Goal: Task Accomplishment & Management: Use online tool/utility

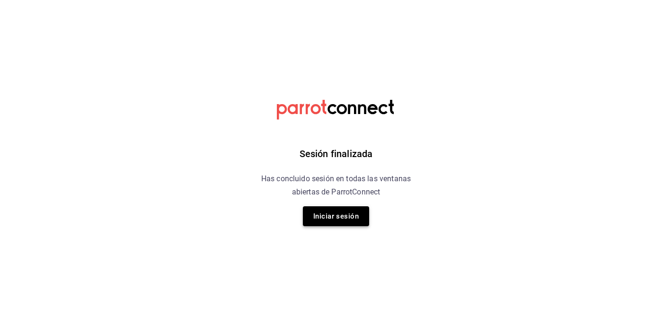
click at [321, 224] on button "Iniciar sesión" at bounding box center [336, 216] width 66 height 20
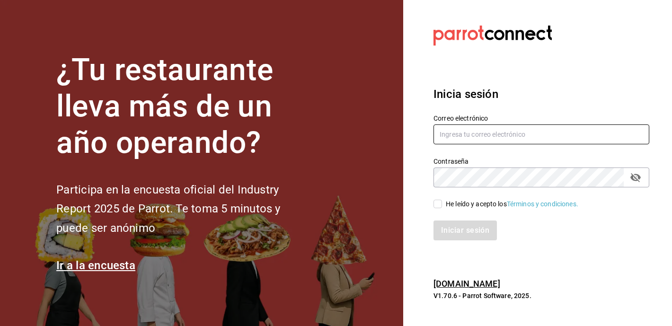
click at [460, 133] on input "text" at bounding box center [541, 134] width 216 height 20
type input "aluengas@luenser.com.mx"
click at [435, 211] on div "Iniciar sesión" at bounding box center [535, 224] width 227 height 31
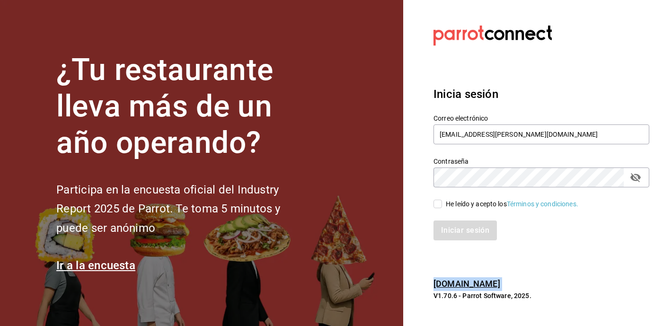
click at [438, 208] on input "He leído y acepto los Términos y condiciones." at bounding box center [437, 204] width 9 height 9
checkbox input "true"
click at [439, 229] on button "Iniciar sesión" at bounding box center [465, 230] width 64 height 20
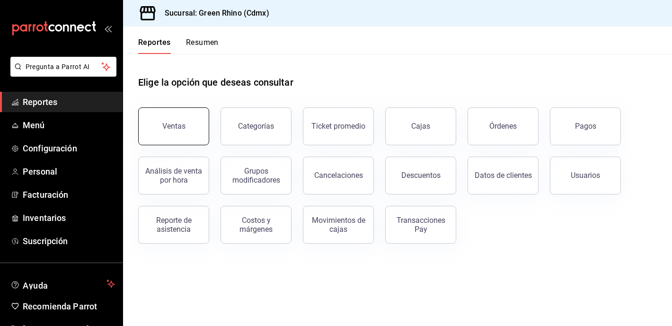
click at [175, 112] on button "Ventas" at bounding box center [173, 126] width 71 height 38
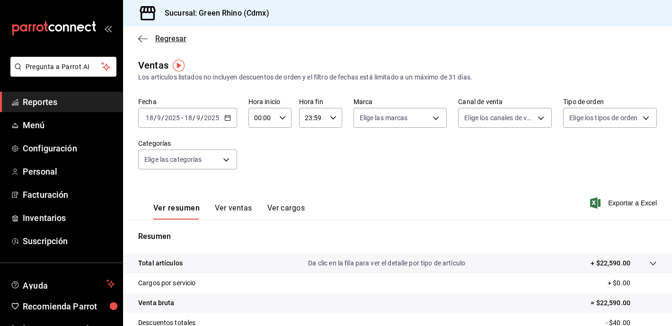
click at [139, 37] on icon "button" at bounding box center [142, 39] width 9 height 9
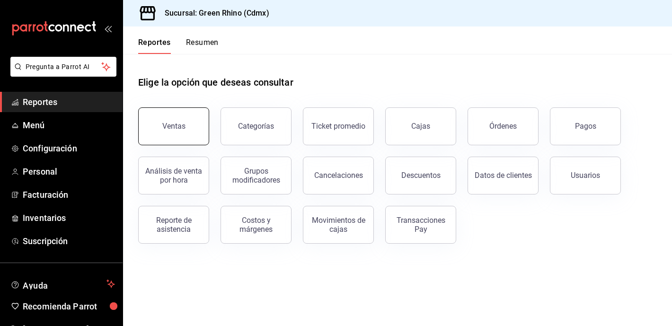
click at [177, 144] on div "Ventas" at bounding box center [168, 120] width 82 height 49
click at [177, 130] on button "Ventas" at bounding box center [173, 126] width 71 height 38
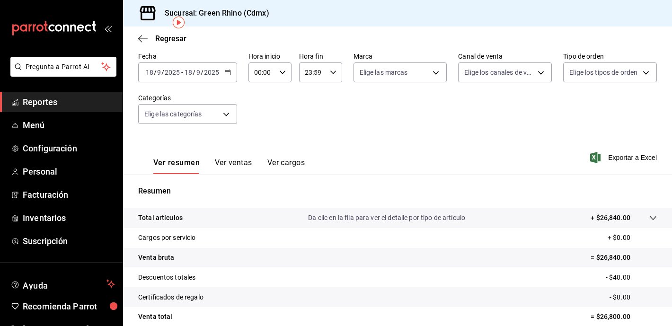
scroll to position [43, 0]
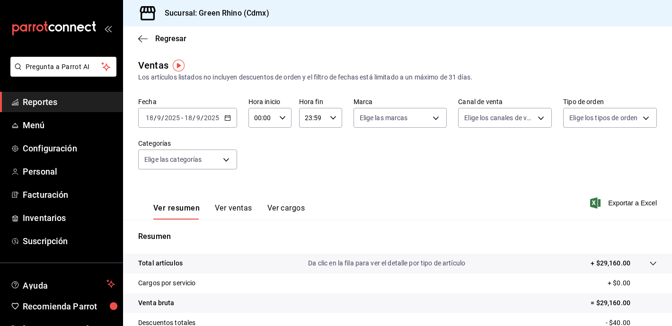
click at [340, 12] on div "Sucursal: Green Rhino (Cdmx)" at bounding box center [397, 13] width 549 height 26
